Goal: Information Seeking & Learning: Stay updated

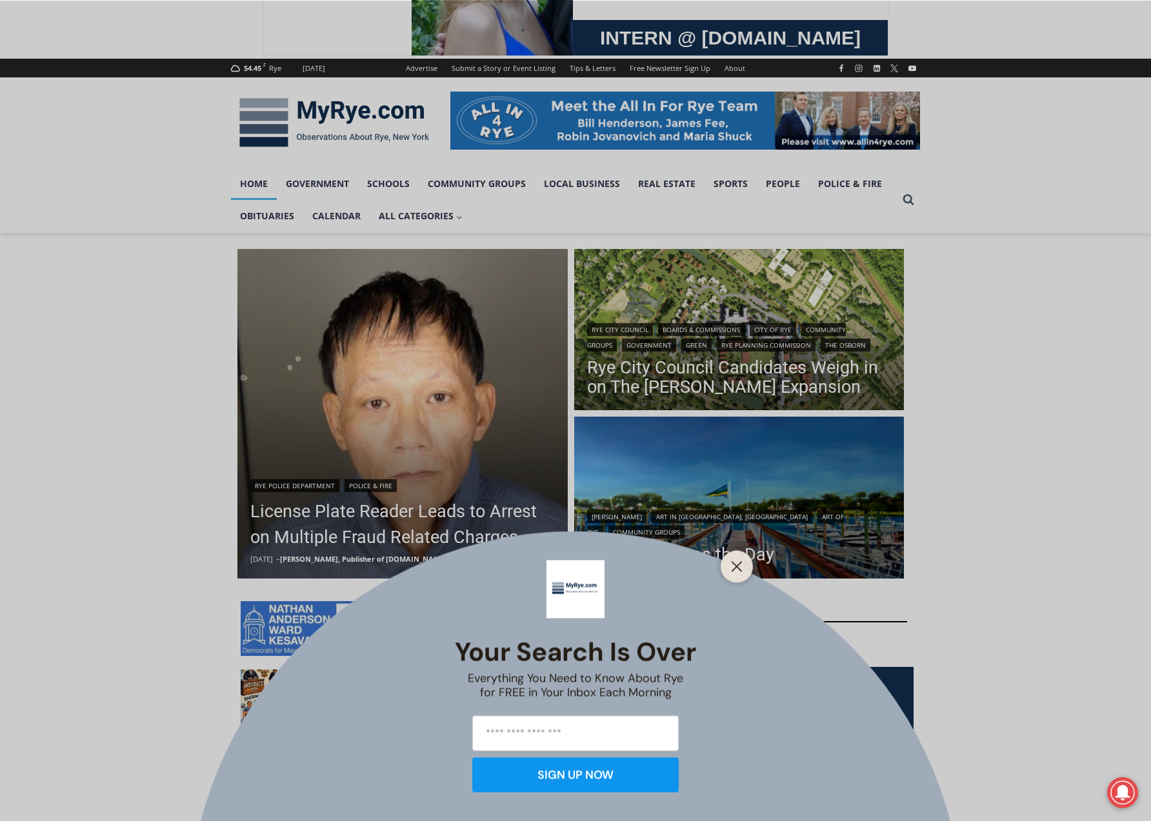
scroll to position [129, 0]
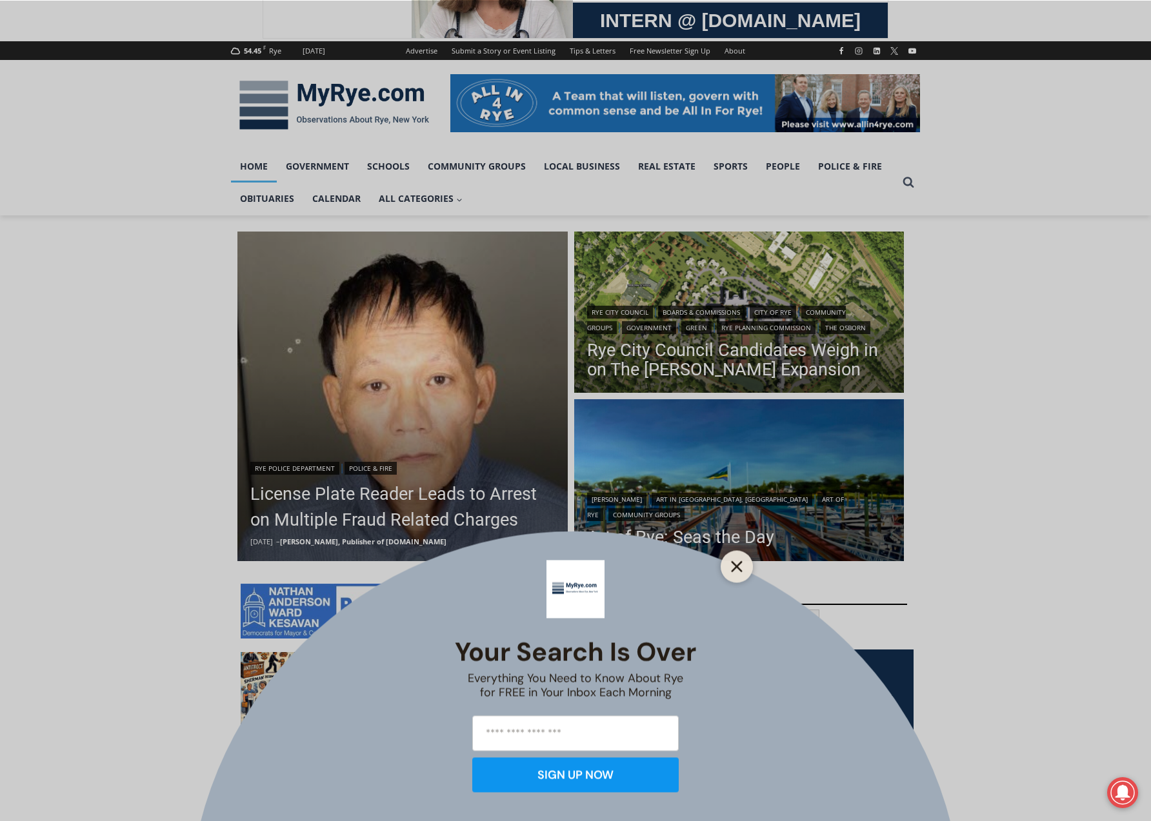
click at [742, 568] on icon "Close" at bounding box center [737, 567] width 12 height 12
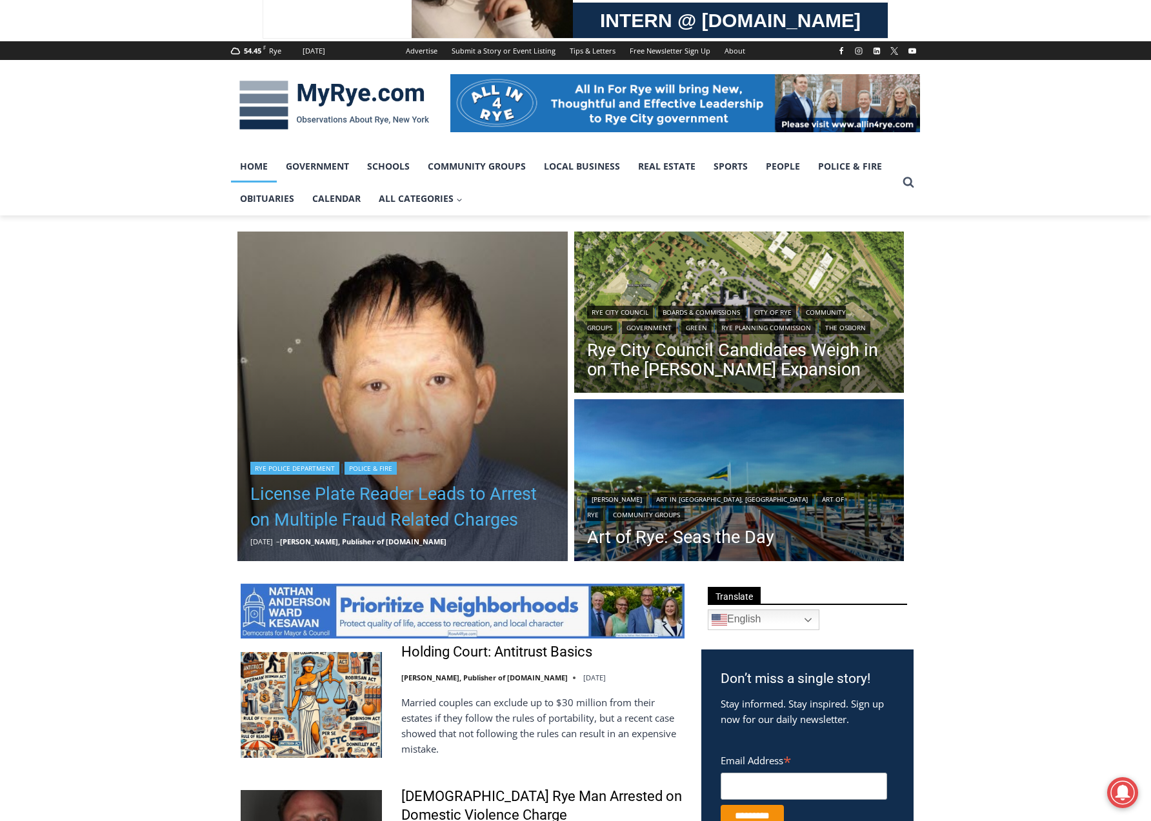
click at [415, 523] on link "License Plate Reader Leads to Arrest on Multiple Fraud Related Charges" at bounding box center [402, 507] width 305 height 52
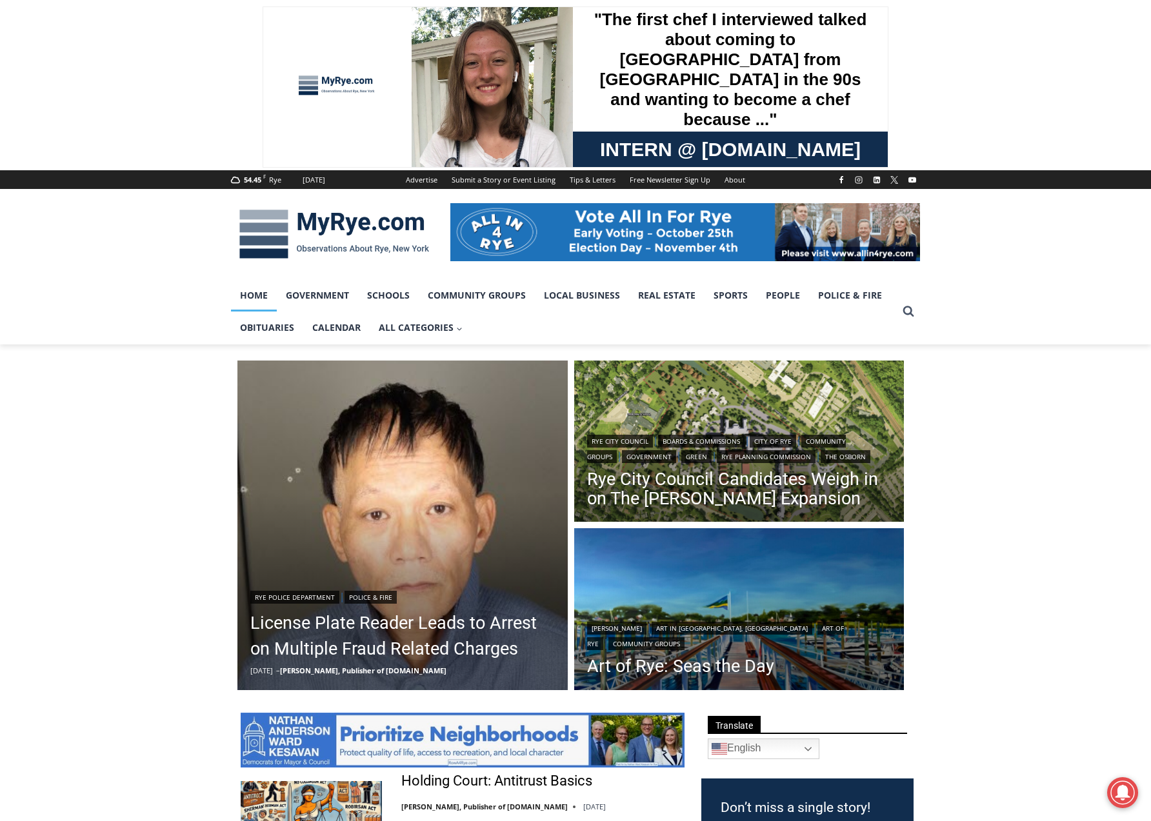
drag, startPoint x: 186, startPoint y: 535, endPoint x: 195, endPoint y: 290, distance: 245.3
